Goal: Task Accomplishment & Management: Use online tool/utility

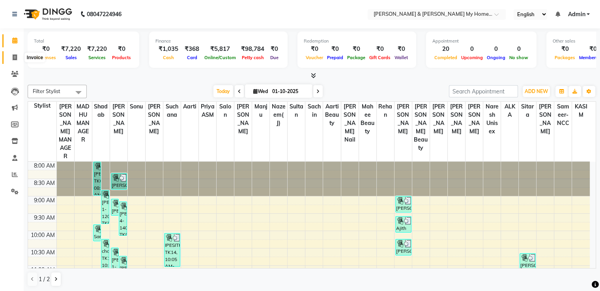
click at [13, 60] on span at bounding box center [15, 57] width 14 height 9
select select "8193"
select select "service"
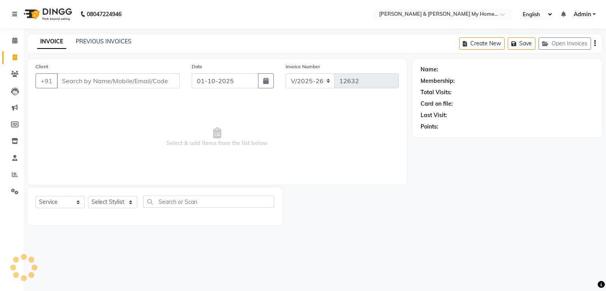
select select "8193"
select select "service"
